Goal: Information Seeking & Learning: Learn about a topic

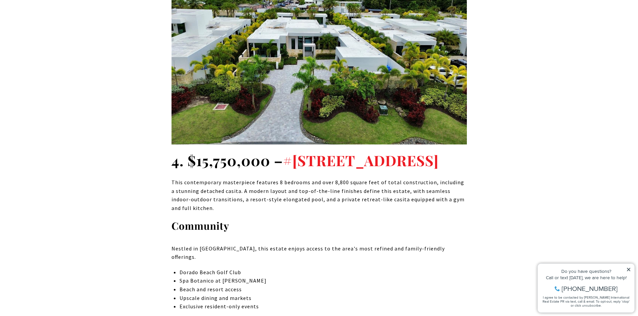
scroll to position [1841, 0]
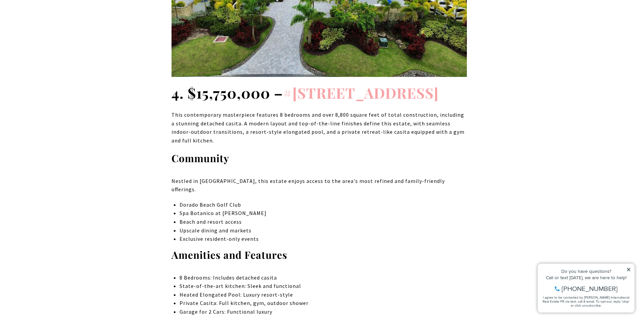
click at [349, 102] on link "#[STREET_ADDRESS]" at bounding box center [361, 92] width 156 height 19
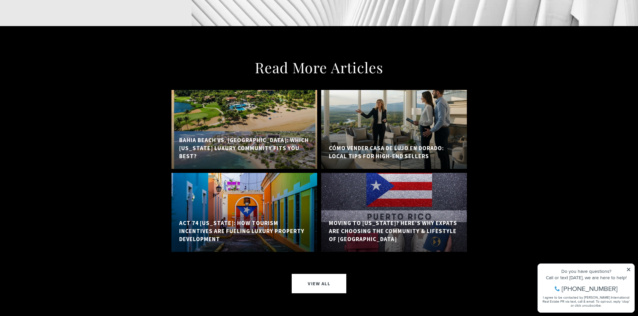
scroll to position [4986, 0]
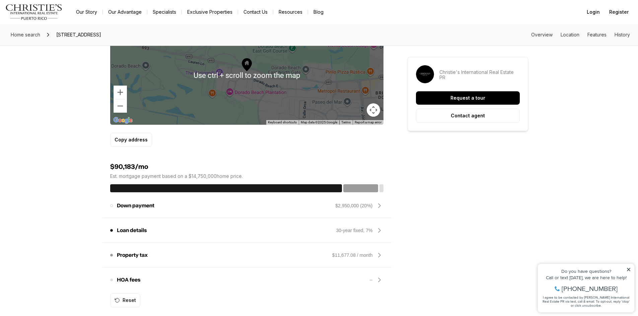
scroll to position [368, 0]
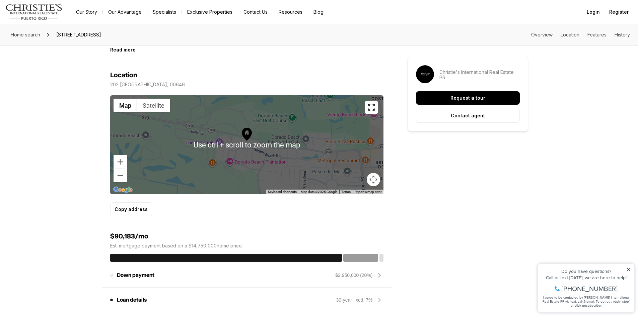
click at [260, 153] on div at bounding box center [246, 144] width 273 height 99
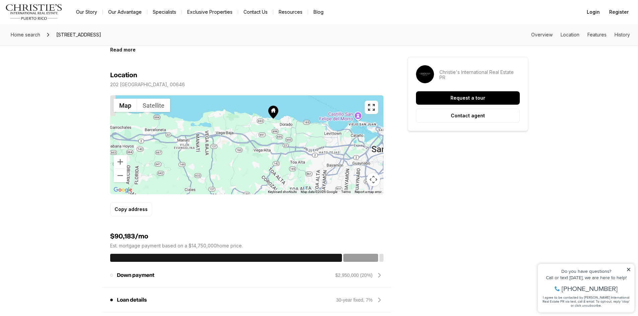
drag, startPoint x: 236, startPoint y: 117, endPoint x: 232, endPoint y: 153, distance: 36.1
click at [232, 153] on div at bounding box center [246, 144] width 273 height 99
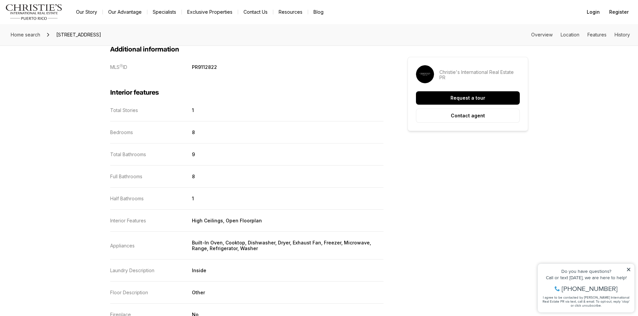
scroll to position [837, 0]
